Goal: Information Seeking & Learning: Learn about a topic

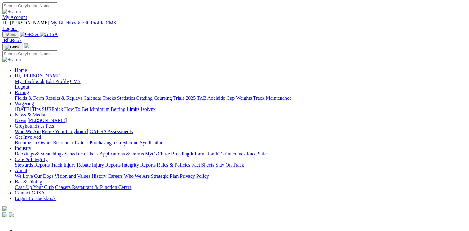
click at [27, 15] on link "My Account" at bounding box center [14, 17] width 25 height 5
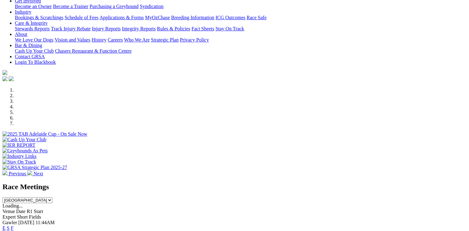
scroll to position [155, 0]
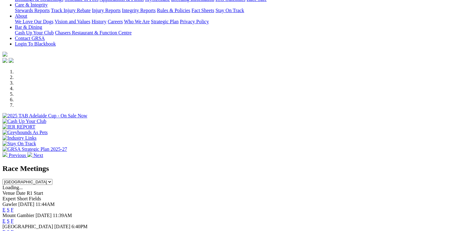
click at [6, 208] on link "E" at bounding box center [3, 210] width 3 height 5
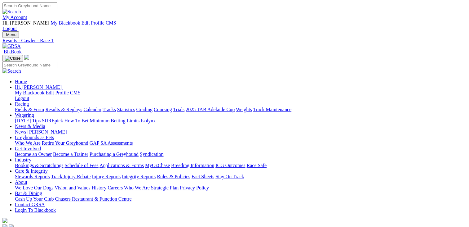
click at [27, 19] on img at bounding box center [27, 19] width 0 height 0
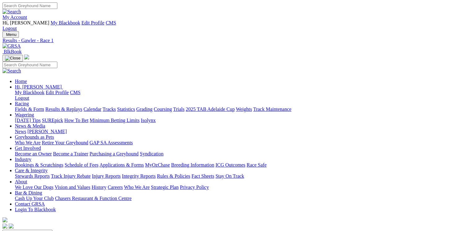
click at [48, 168] on link "Care & Integrity" at bounding box center [31, 170] width 33 height 5
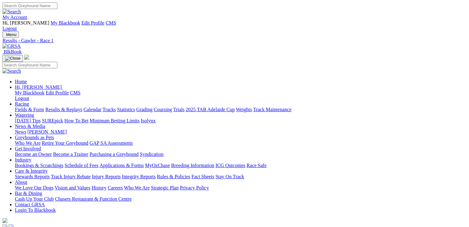
click at [82, 107] on link "Results & Replays" at bounding box center [63, 109] width 37 height 5
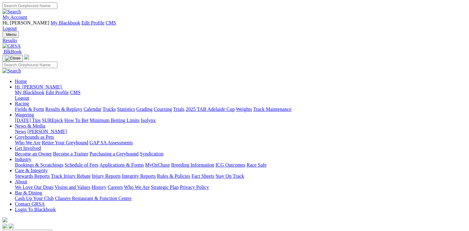
click at [50, 174] on link "Stewards Reports" at bounding box center [32, 176] width 35 height 5
